Goal: Navigation & Orientation: Understand site structure

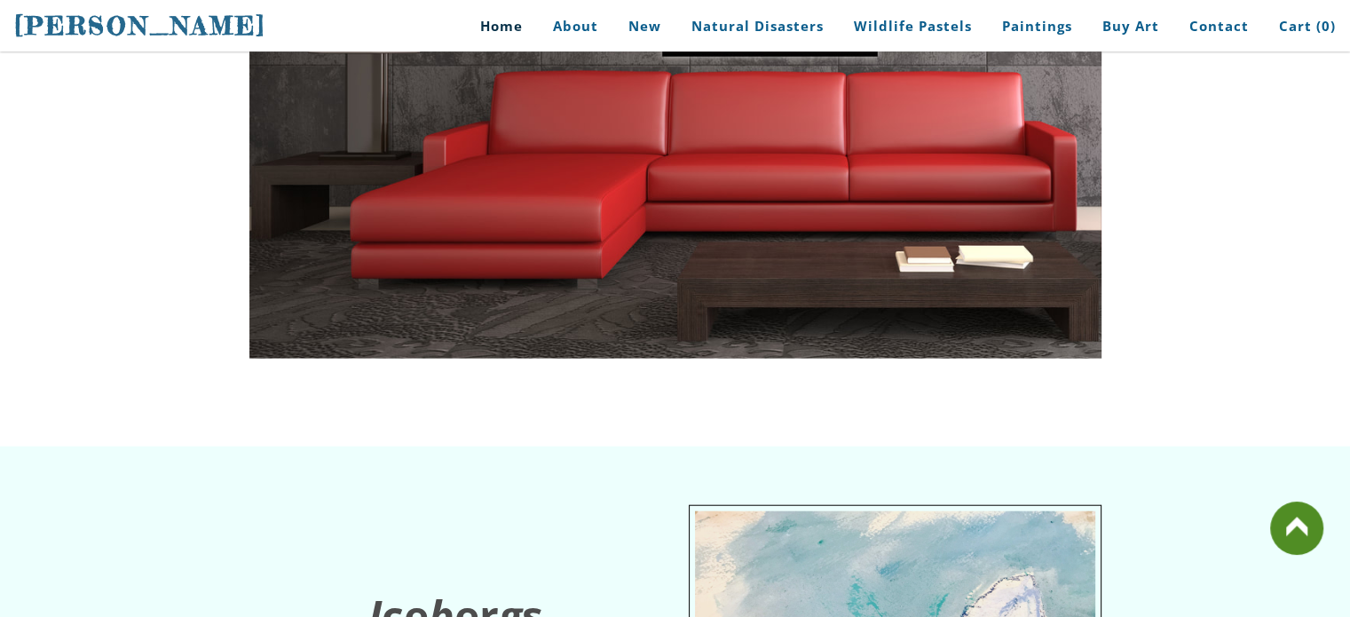
scroll to position [4167, 0]
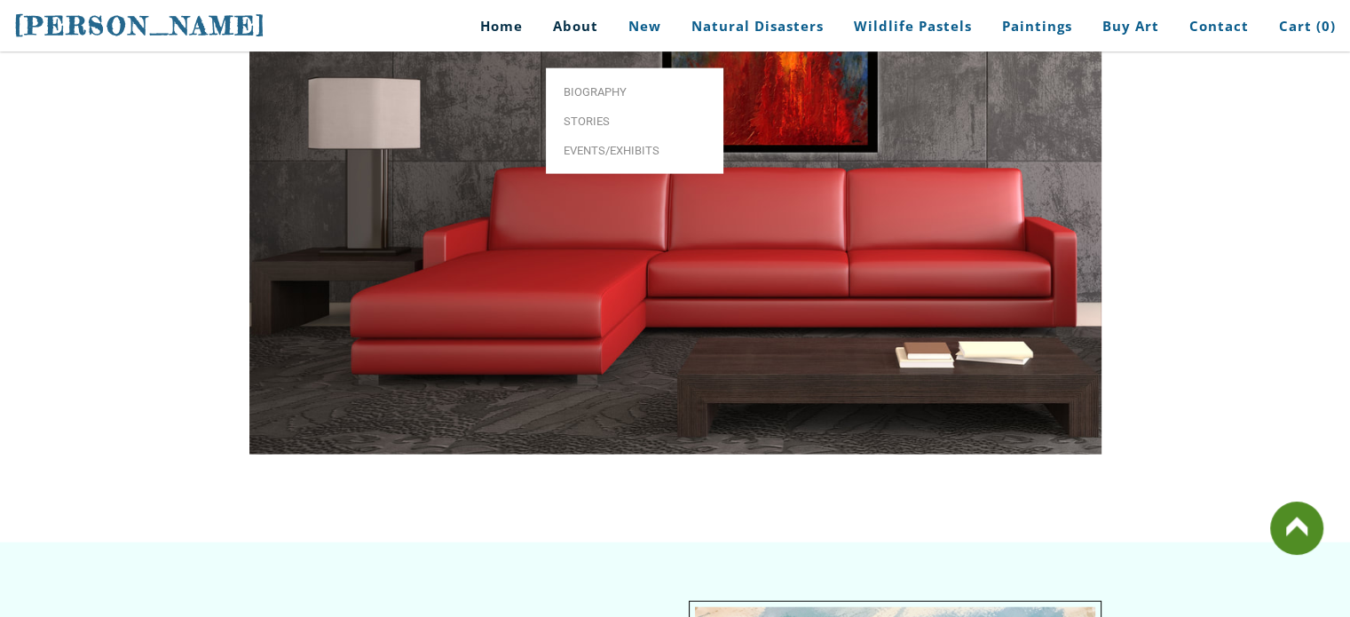
click at [581, 28] on link "About" at bounding box center [575, 26] width 72 height 40
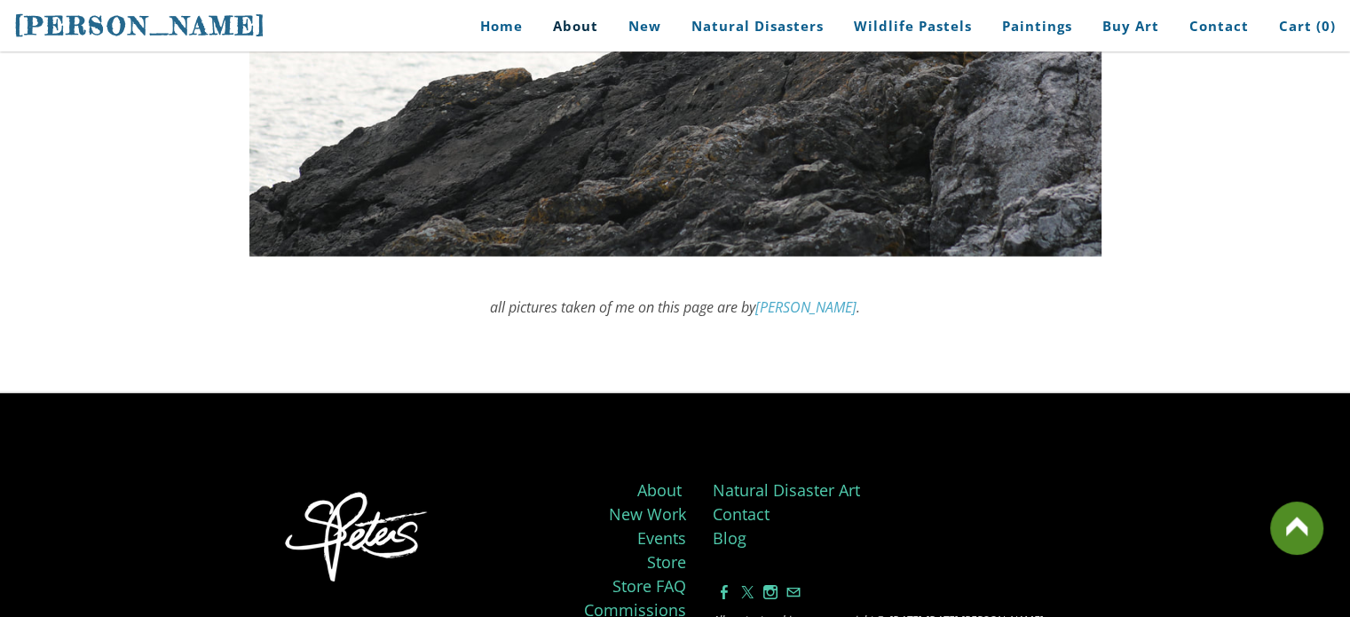
scroll to position [5444, 0]
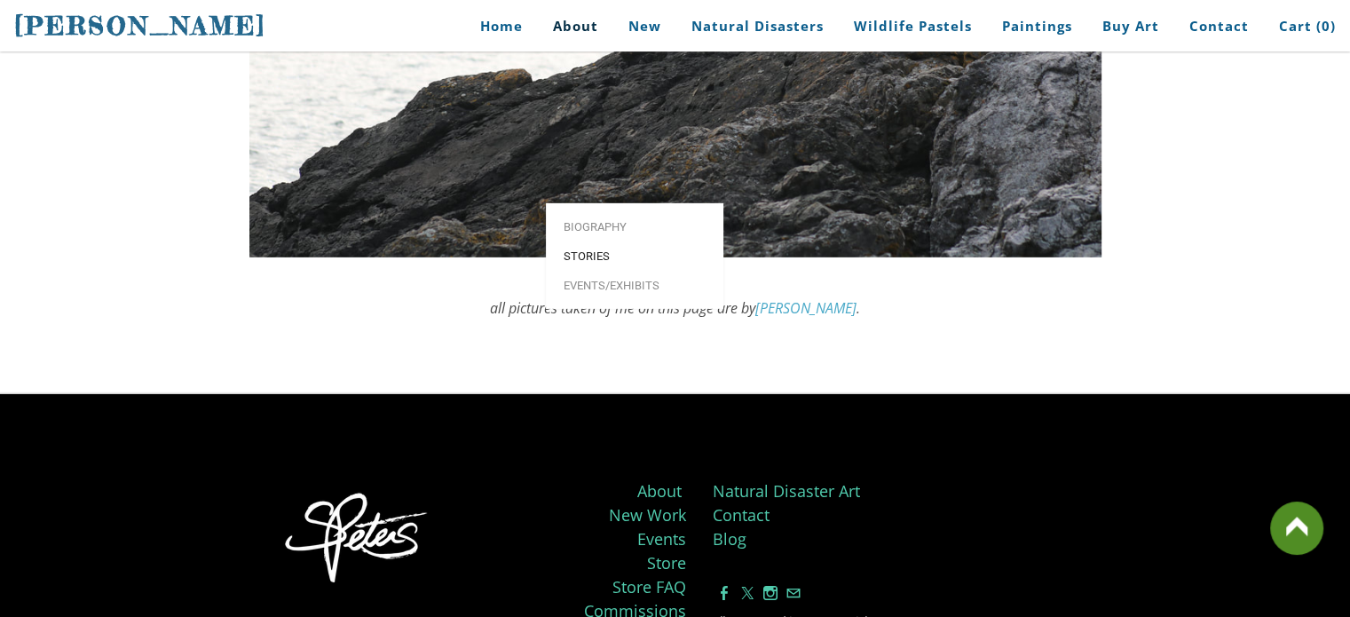
click at [591, 250] on span "Stories" at bounding box center [634, 256] width 142 height 12
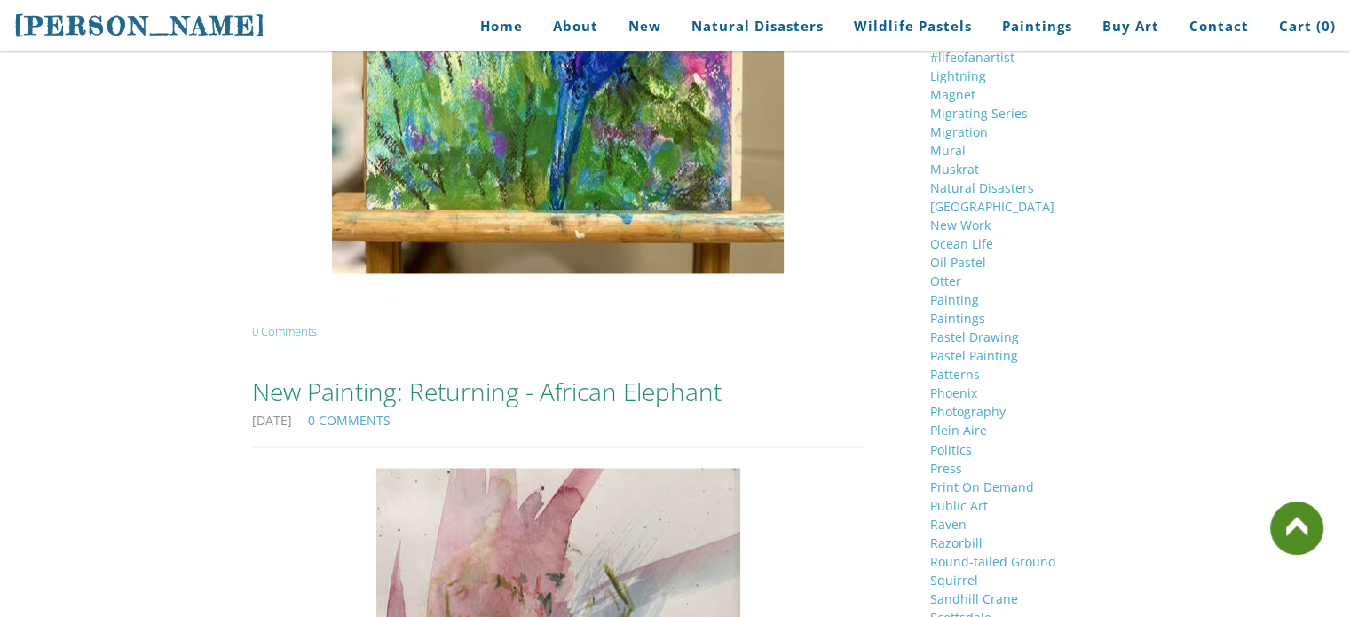
scroll to position [2940, 0]
